Goal: Navigation & Orientation: Find specific page/section

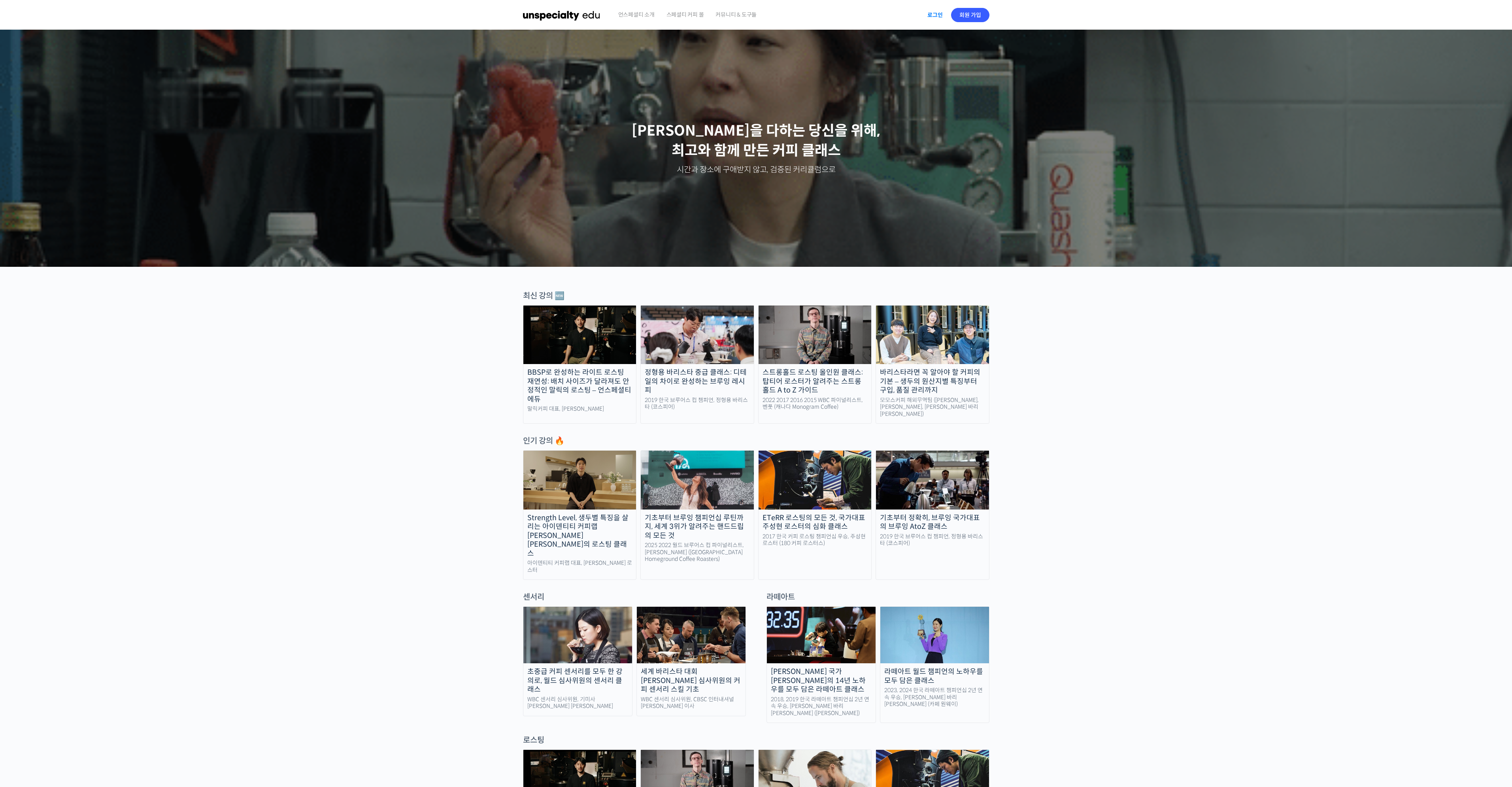
click at [933, 12] on link "로그인" at bounding box center [934, 15] width 25 height 18
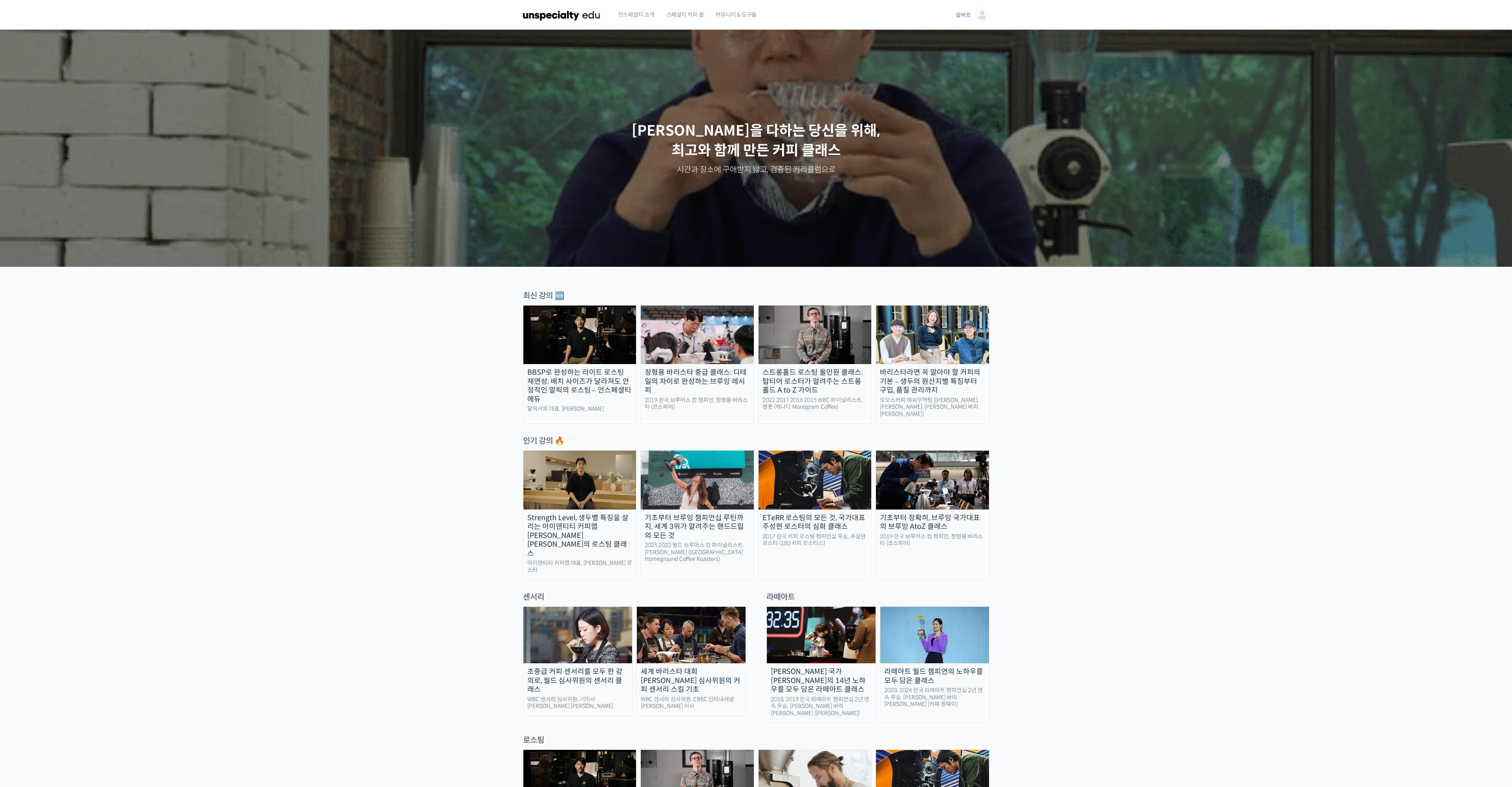
click at [636, 13] on span "언스페셜티 소개" at bounding box center [636, 15] width 37 height 30
